Goal: Navigation & Orientation: Find specific page/section

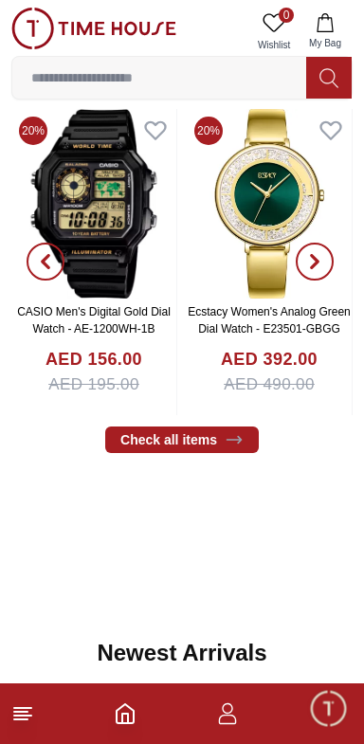
scroll to position [699, 0]
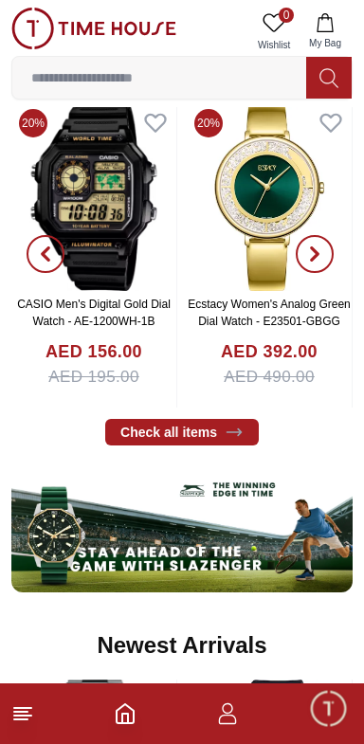
click at [313, 254] on icon "button" at bounding box center [314, 254] width 15 height 15
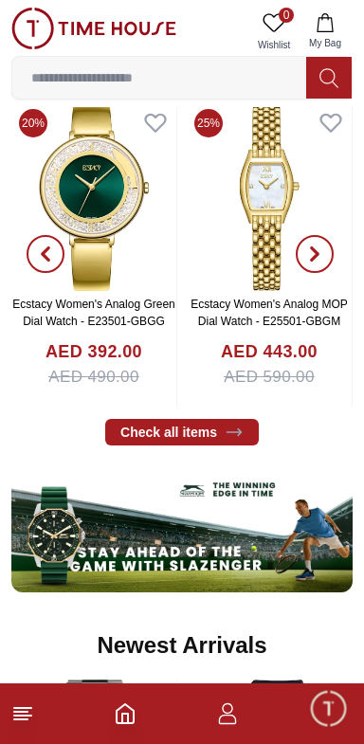
click at [313, 245] on span "button" at bounding box center [315, 254] width 38 height 38
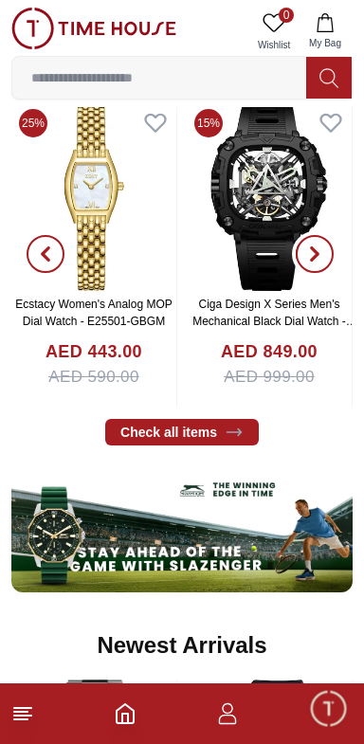
click at [320, 258] on icon "button" at bounding box center [314, 254] width 15 height 15
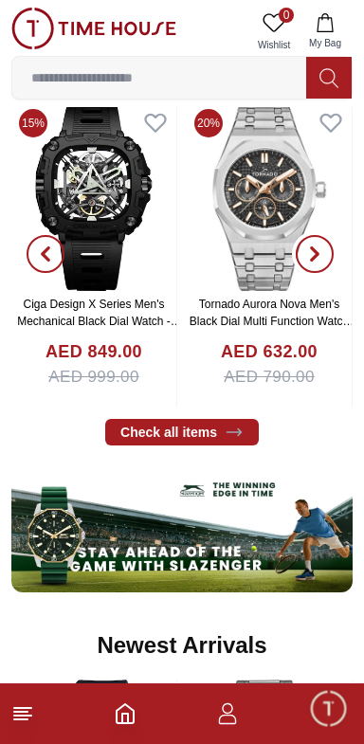
click at [321, 258] on icon "button" at bounding box center [314, 254] width 15 height 15
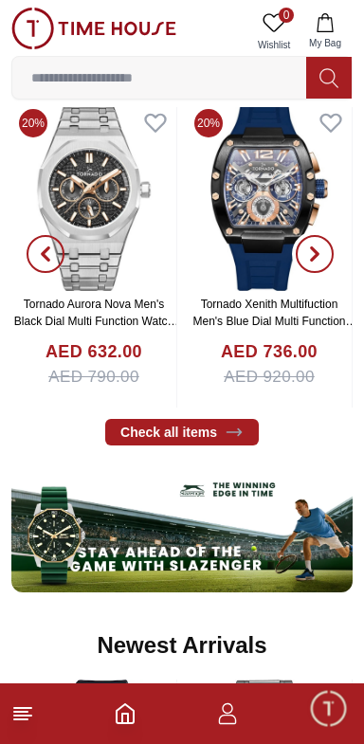
click at [321, 258] on icon "button" at bounding box center [314, 254] width 15 height 15
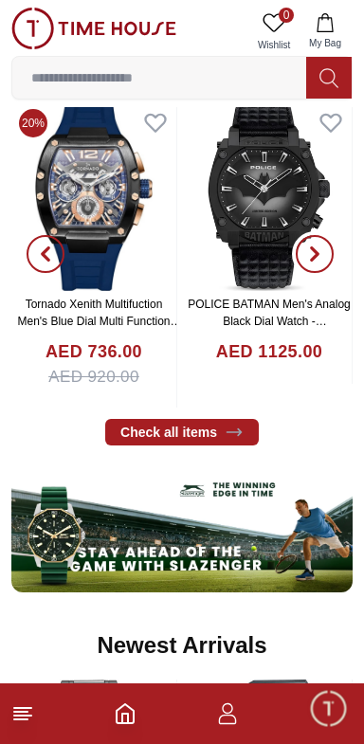
click at [320, 258] on icon "button" at bounding box center [314, 254] width 15 height 15
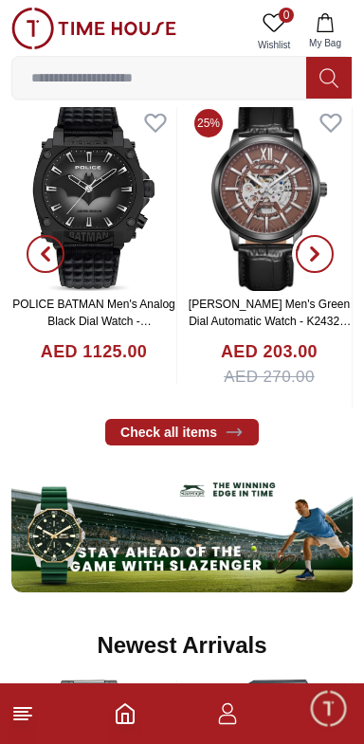
click at [321, 258] on icon "button" at bounding box center [314, 254] width 15 height 15
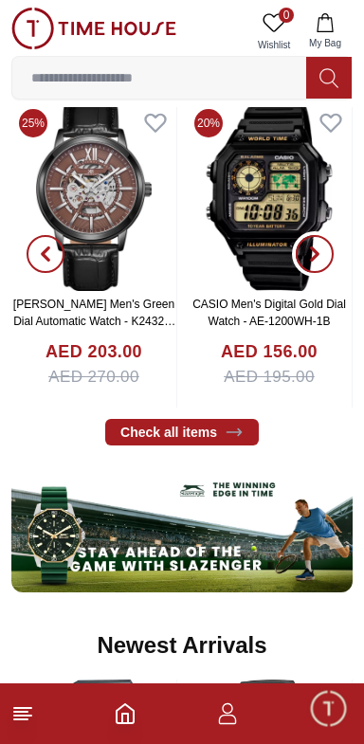
click at [321, 258] on icon "button" at bounding box center [314, 254] width 15 height 15
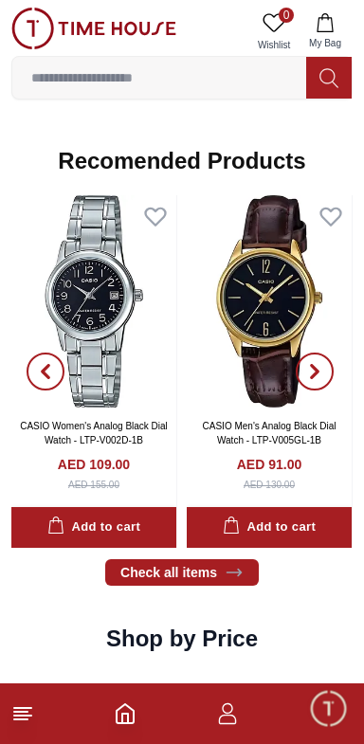
scroll to position [2031, 0]
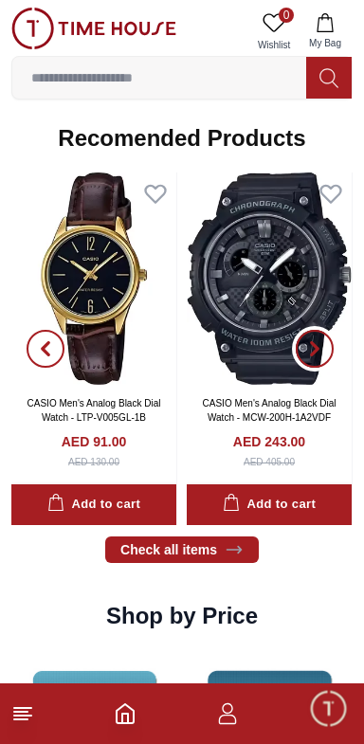
click at [315, 341] on icon "button" at bounding box center [314, 348] width 15 height 15
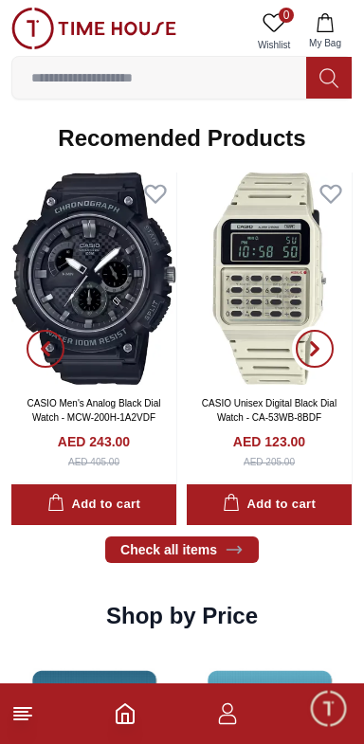
click at [315, 351] on icon "button" at bounding box center [315, 349] width 6 height 12
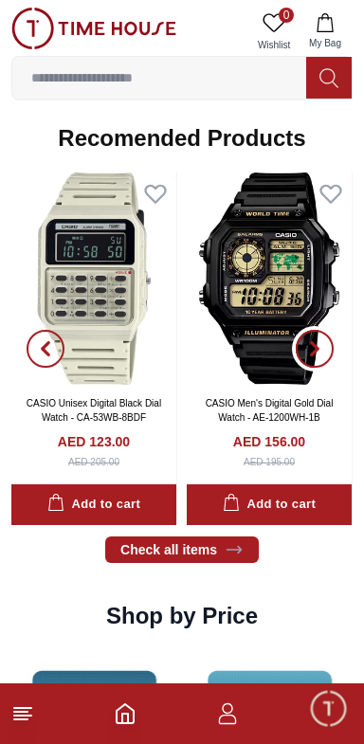
click at [315, 350] on icon "button" at bounding box center [315, 349] width 6 height 12
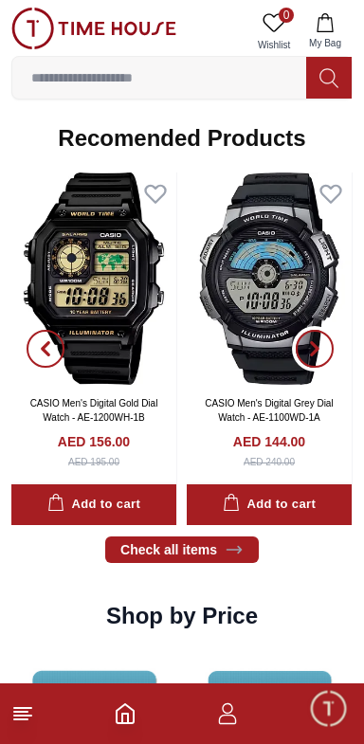
click at [315, 350] on icon "button" at bounding box center [315, 349] width 6 height 12
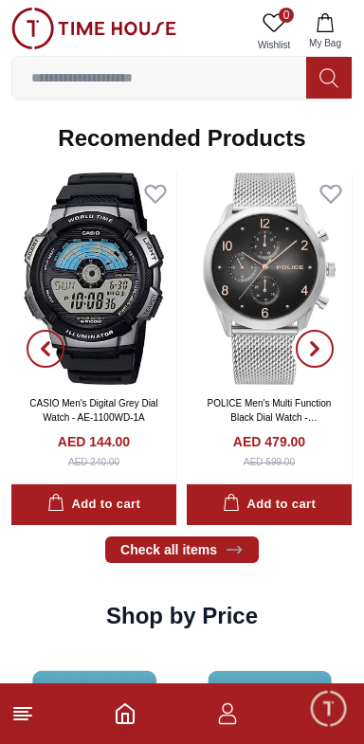
click at [331, 329] on button "button" at bounding box center [315, 349] width 68 height 353
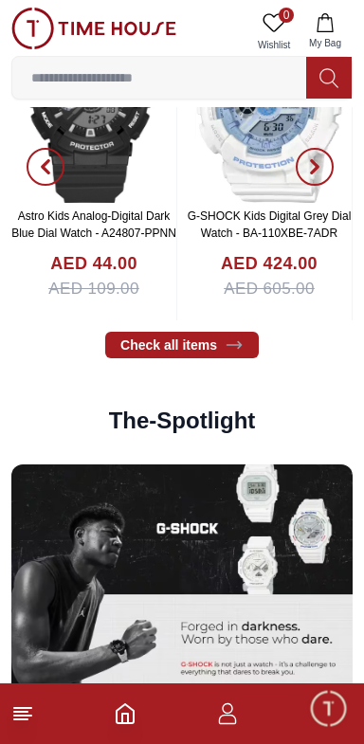
click at [214, 577] on img at bounding box center [181, 593] width 341 height 256
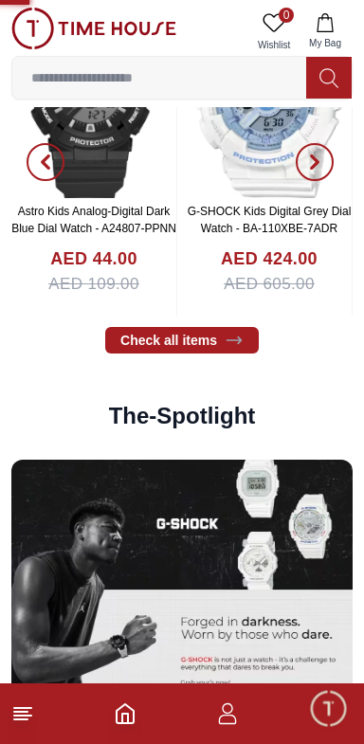
scroll to position [3059, 0]
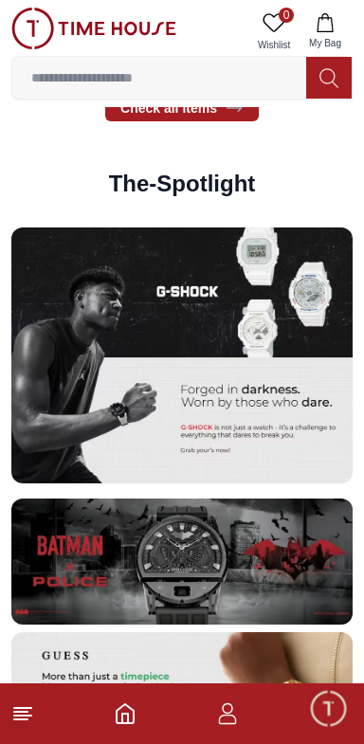
scroll to position [3237, 0]
click at [273, 326] on img at bounding box center [181, 356] width 341 height 256
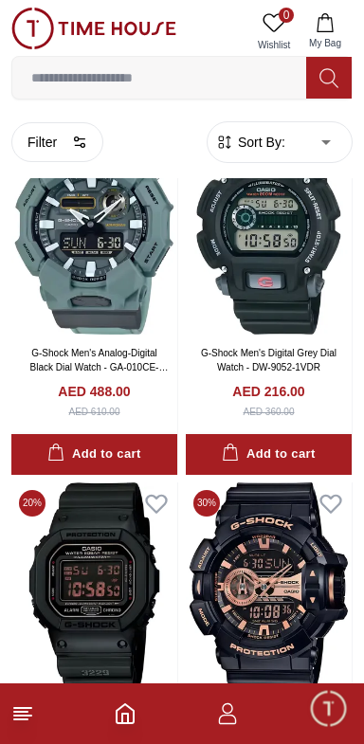
scroll to position [3798, 0]
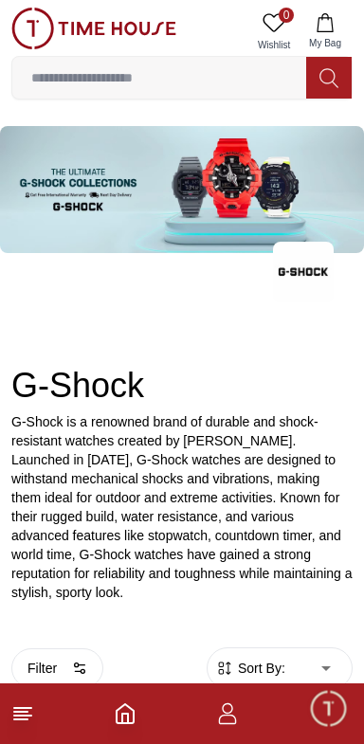
click at [183, 81] on input at bounding box center [159, 78] width 294 height 38
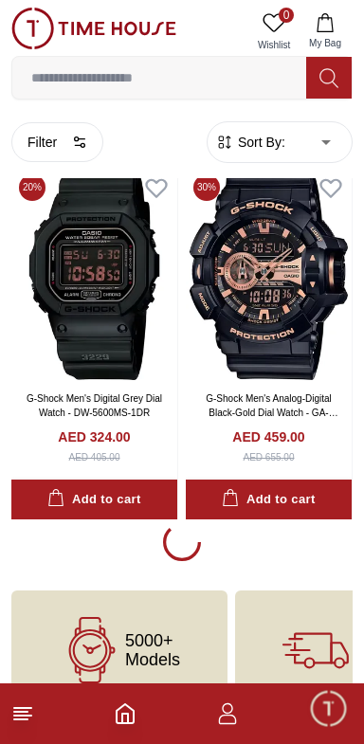
click at [104, 81] on input at bounding box center [159, 78] width 294 height 38
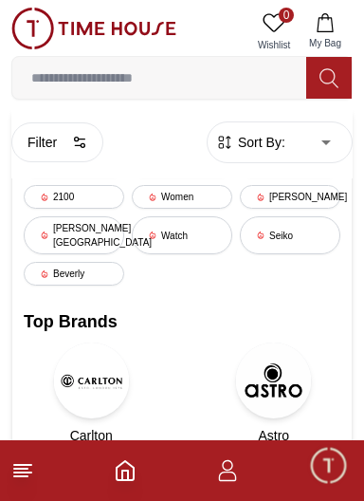
click at [314, 80] on button at bounding box center [329, 78] width 46 height 42
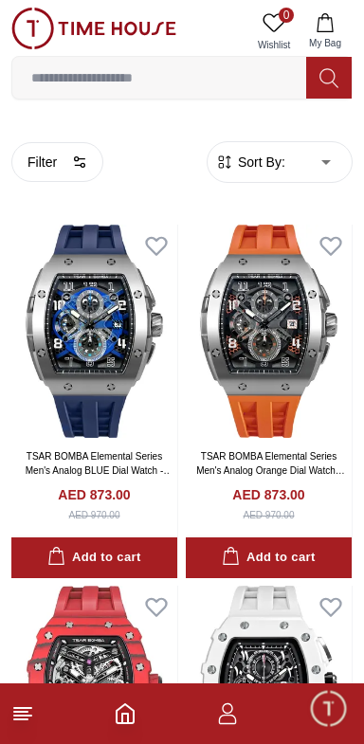
click at [328, 83] on icon at bounding box center [329, 77] width 18 height 19
click at [195, 81] on input at bounding box center [159, 78] width 294 height 38
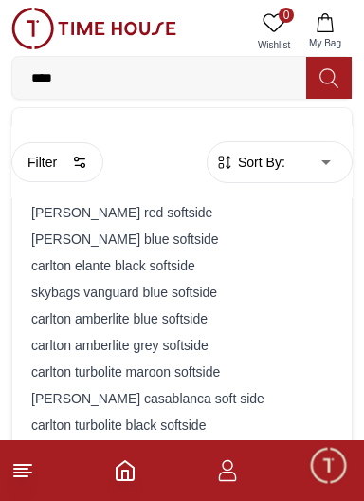
type input "*****"
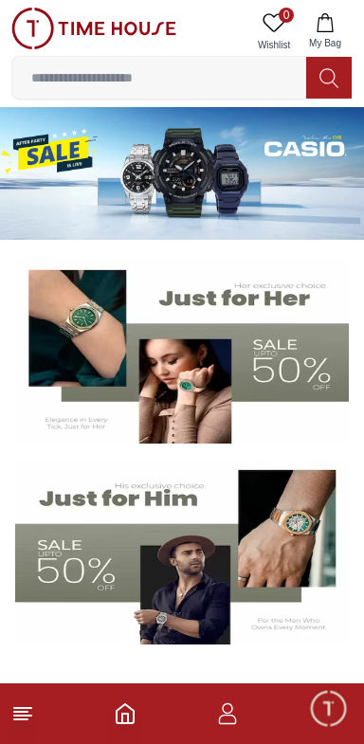
scroll to position [3237, 0]
